Goal: Transaction & Acquisition: Purchase product/service

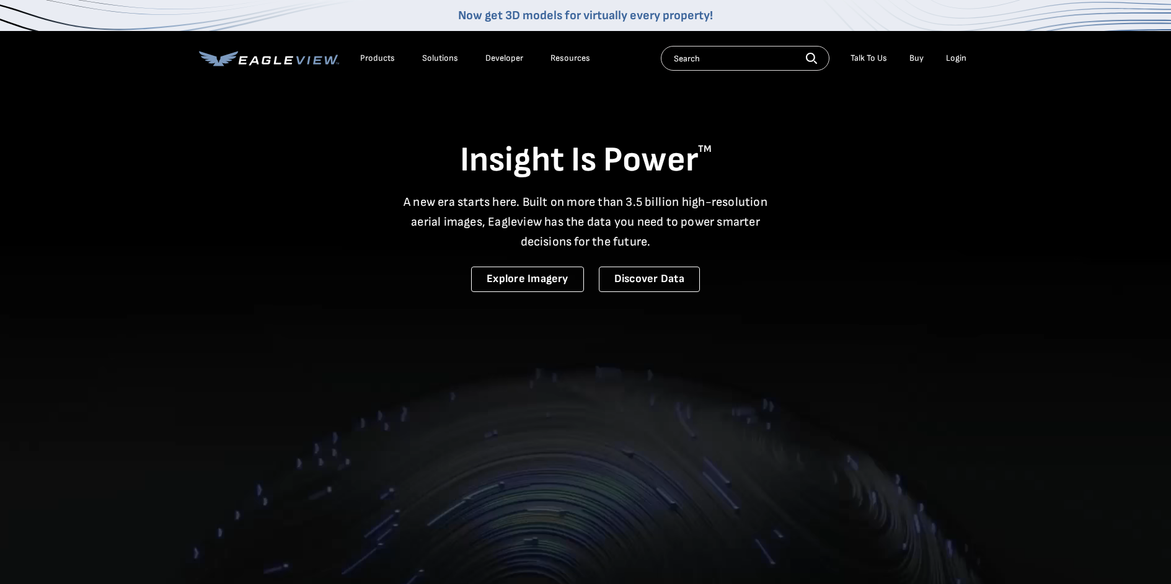
click at [958, 58] on div "Login" at bounding box center [956, 58] width 20 height 11
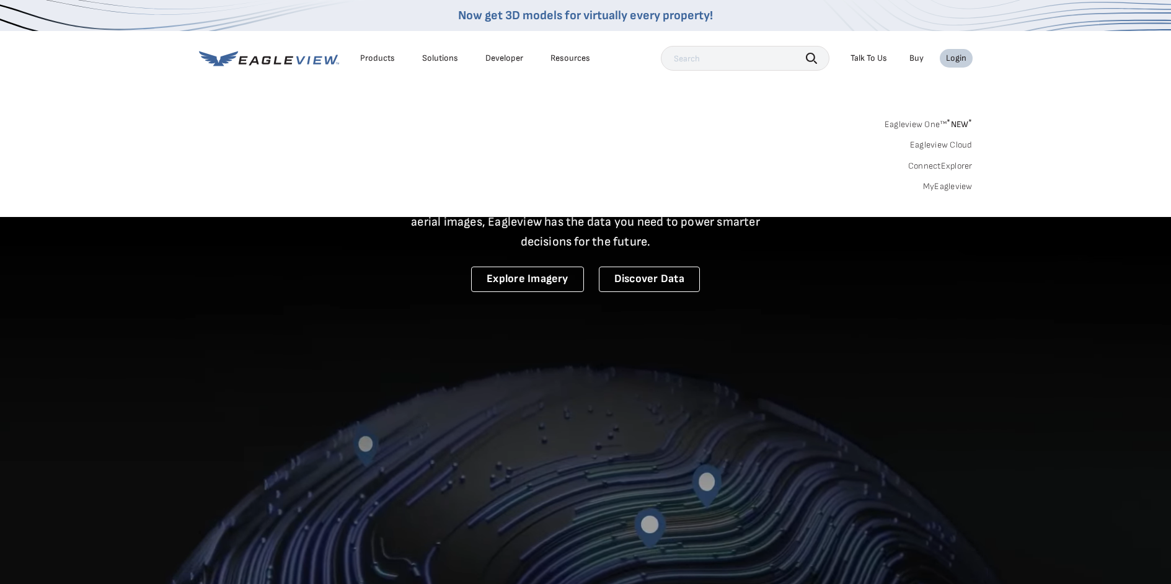
click at [947, 186] on link "MyEagleview" at bounding box center [948, 186] width 50 height 11
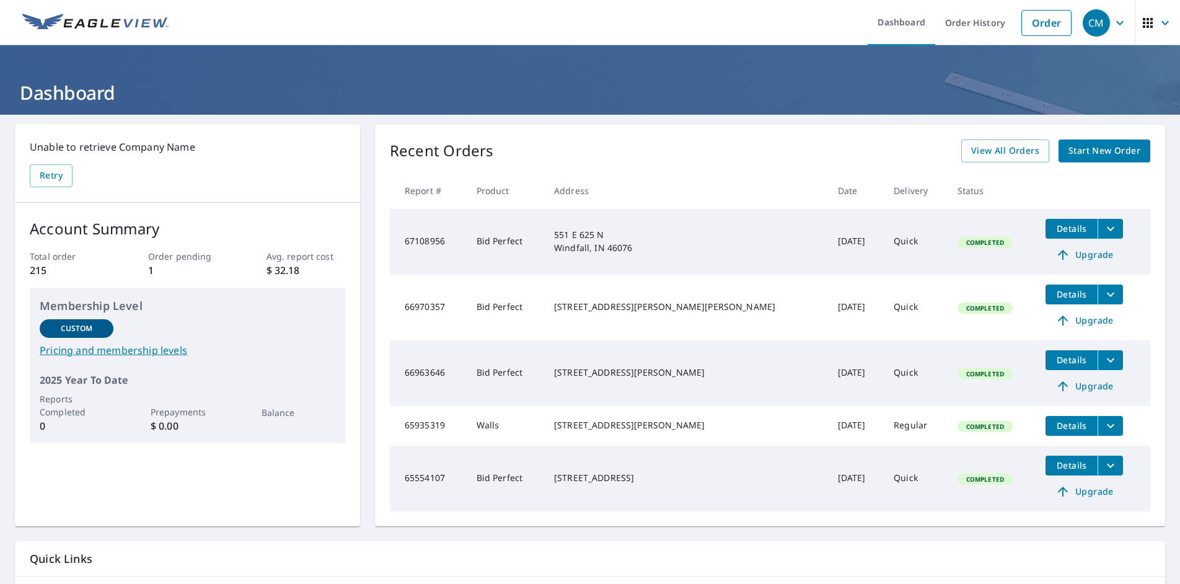
click at [1113, 157] on span "Start New Order" at bounding box center [1105, 150] width 72 height 15
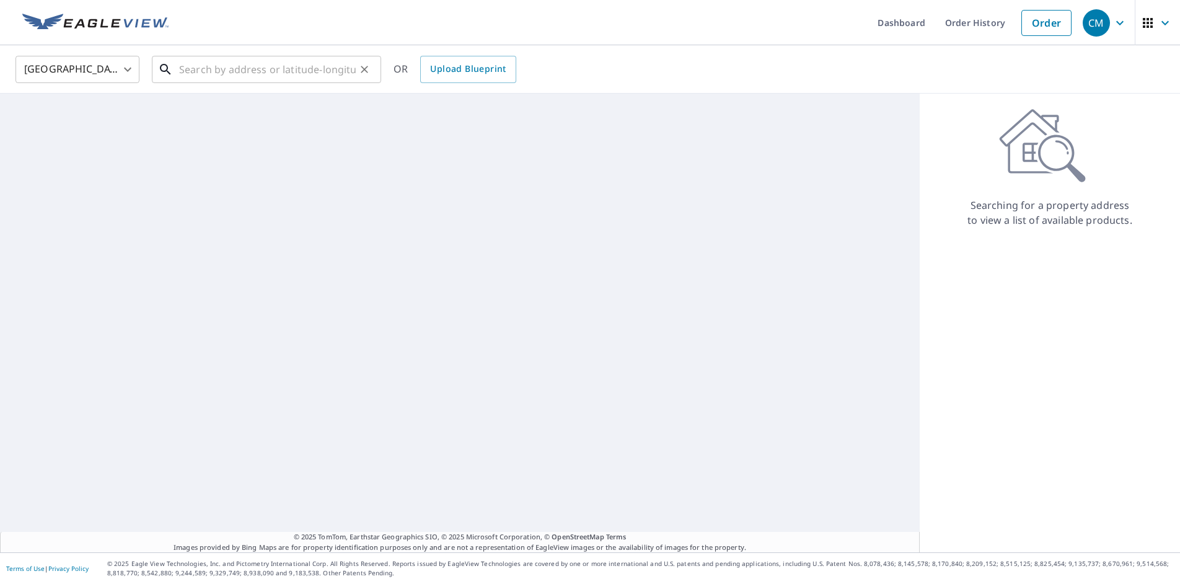
click at [237, 73] on input "text" at bounding box center [267, 69] width 177 height 35
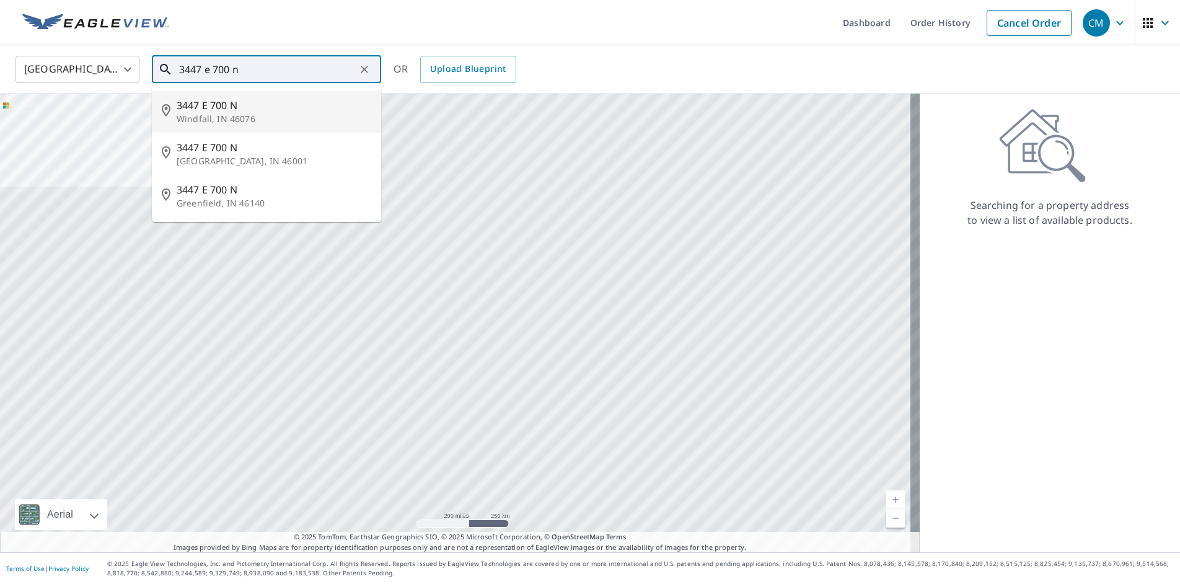
click at [220, 105] on span "3447 E 700 N" at bounding box center [274, 105] width 195 height 15
type input "3447 E 700 N Windfall, IN 46076"
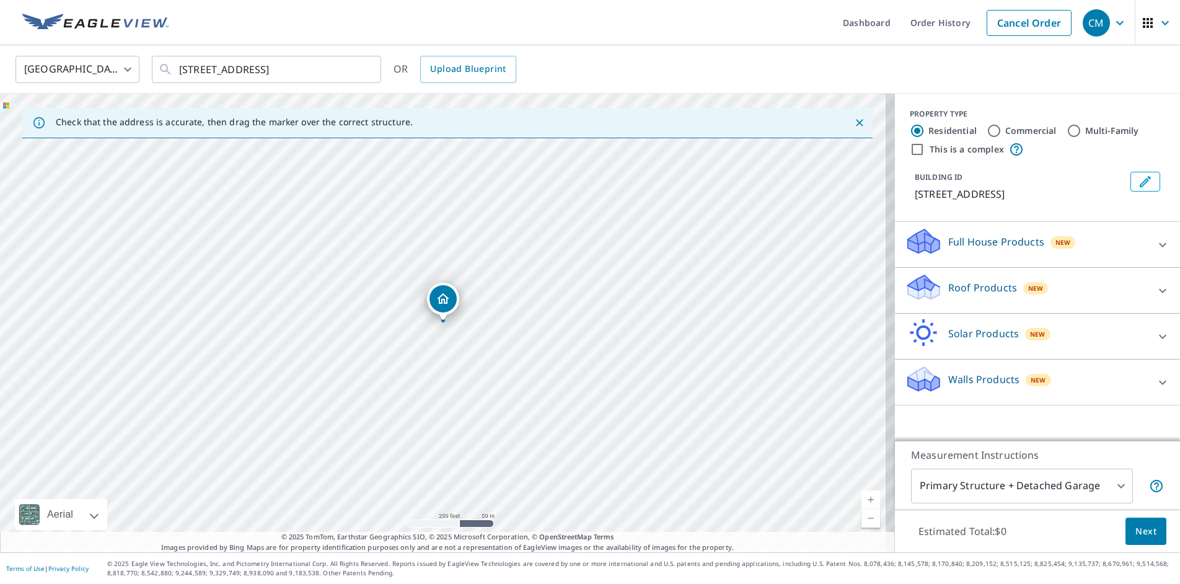
click at [960, 283] on p "Roof Products" at bounding box center [982, 287] width 69 height 15
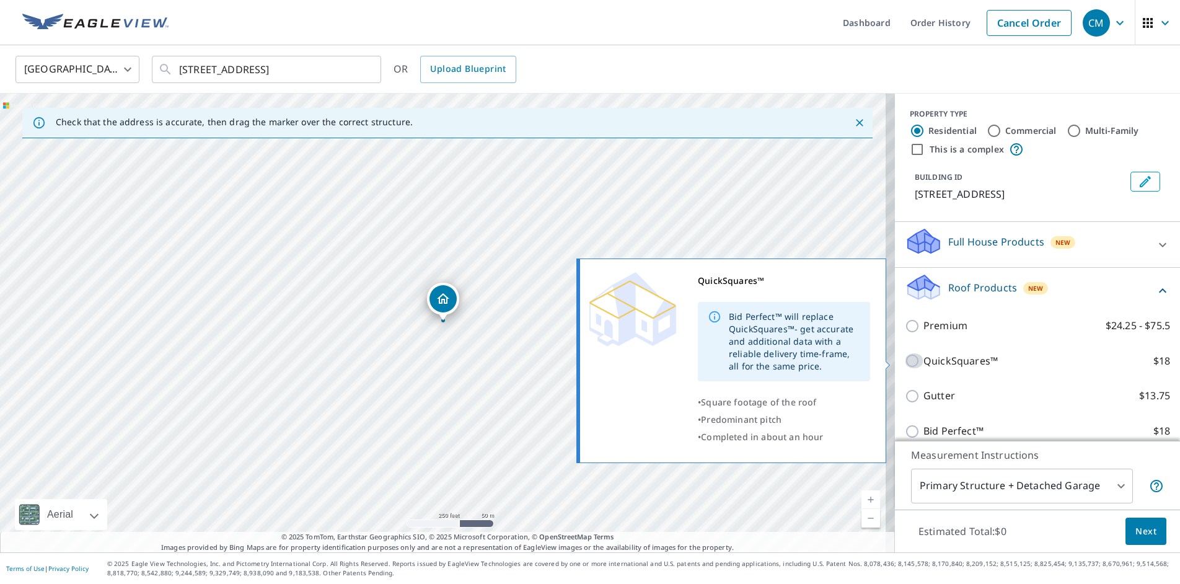
click at [905, 361] on input "QuickSquares™ $18" at bounding box center [914, 360] width 19 height 15
checkbox input "true"
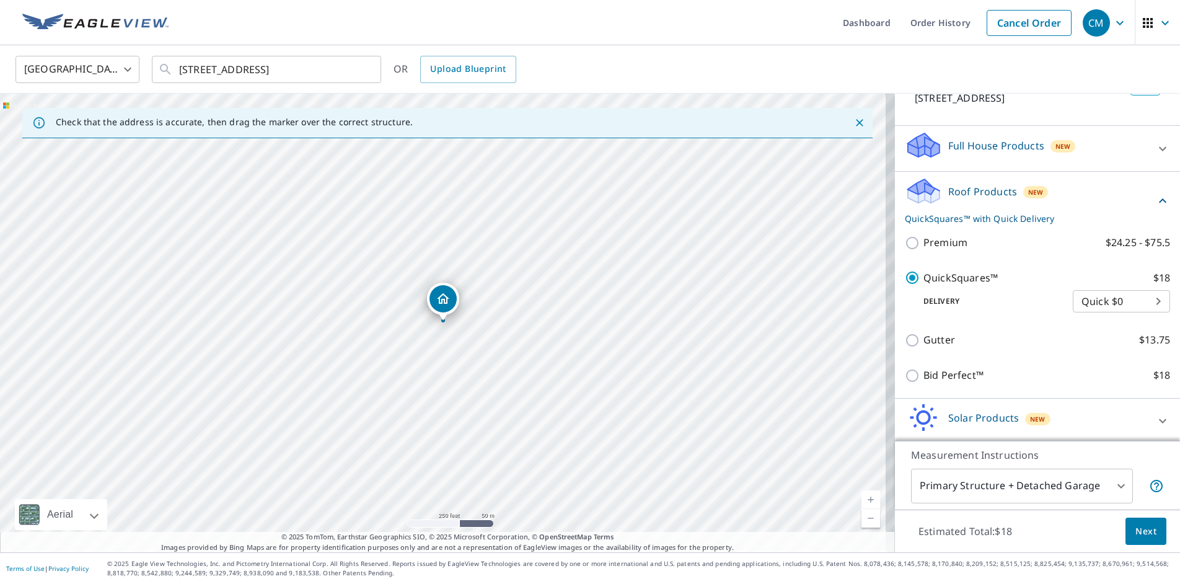
scroll to position [124, 0]
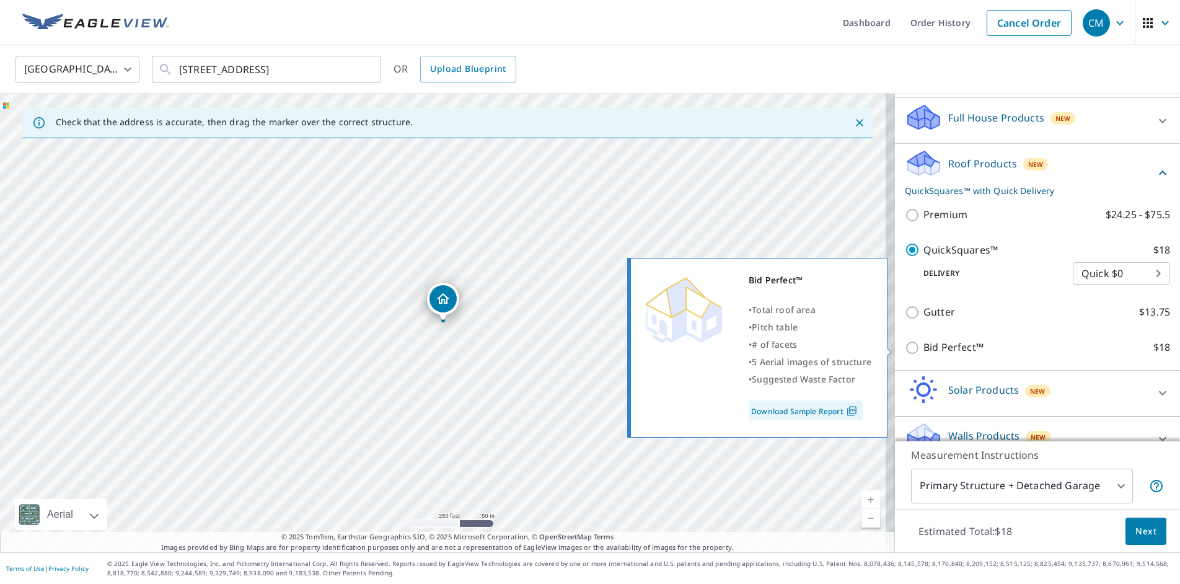
click at [905, 347] on input "Bid Perfect™ $18" at bounding box center [914, 347] width 19 height 15
checkbox input "true"
checkbox input "false"
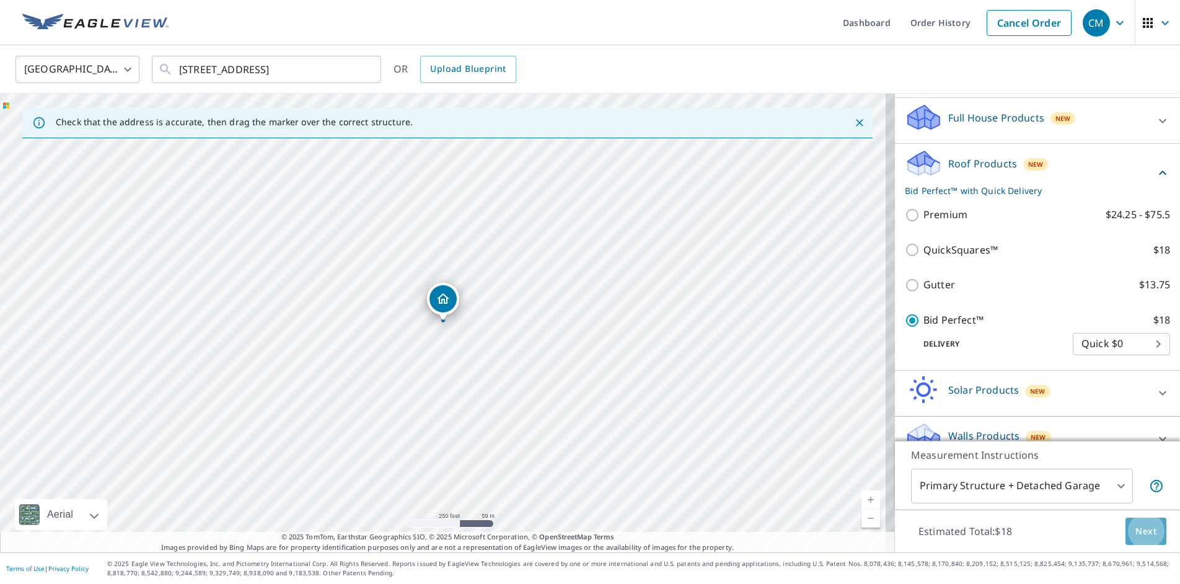
click at [1136, 526] on span "Next" at bounding box center [1146, 531] width 21 height 15
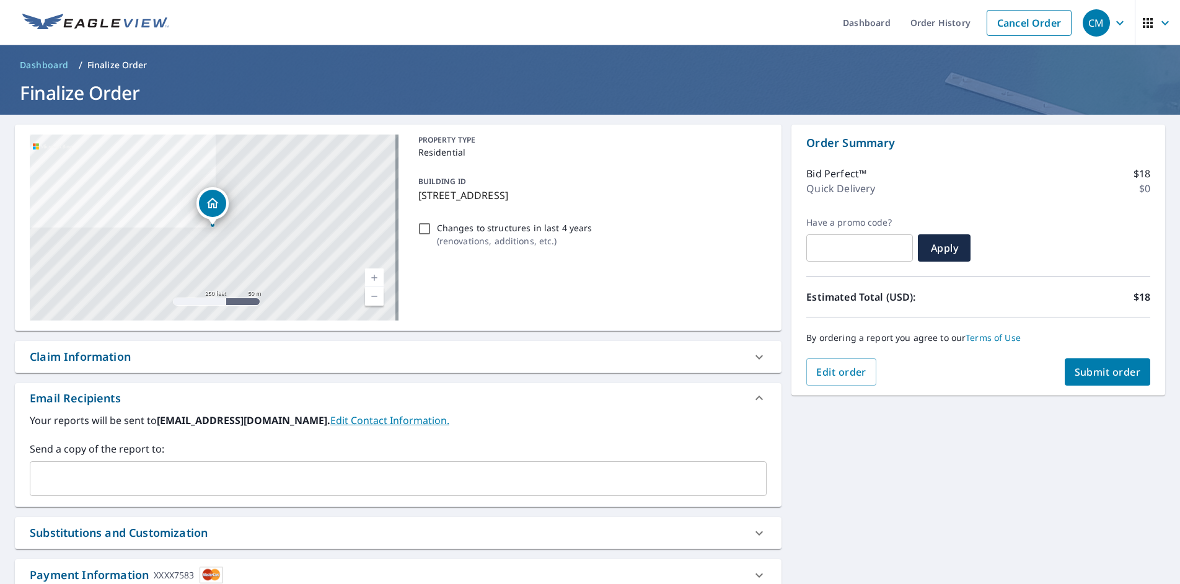
click at [90, 472] on input "text" at bounding box center [388, 479] width 707 height 24
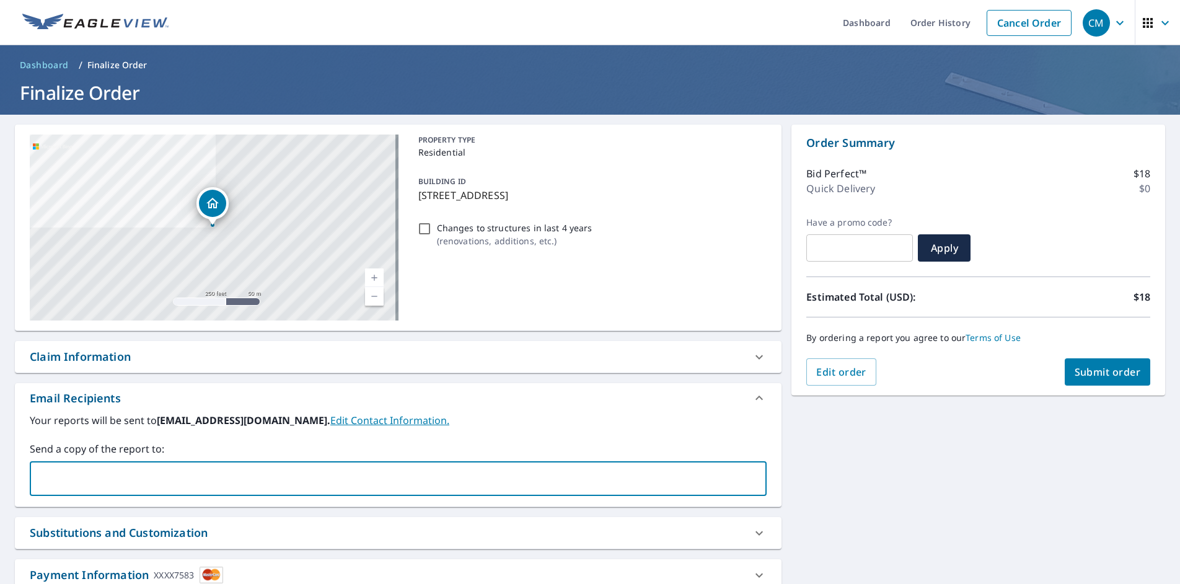
type input "cam@morrowpro.com"
click at [1091, 376] on span "Submit order" at bounding box center [1108, 372] width 66 height 14
